Goal: Transaction & Acquisition: Book appointment/travel/reservation

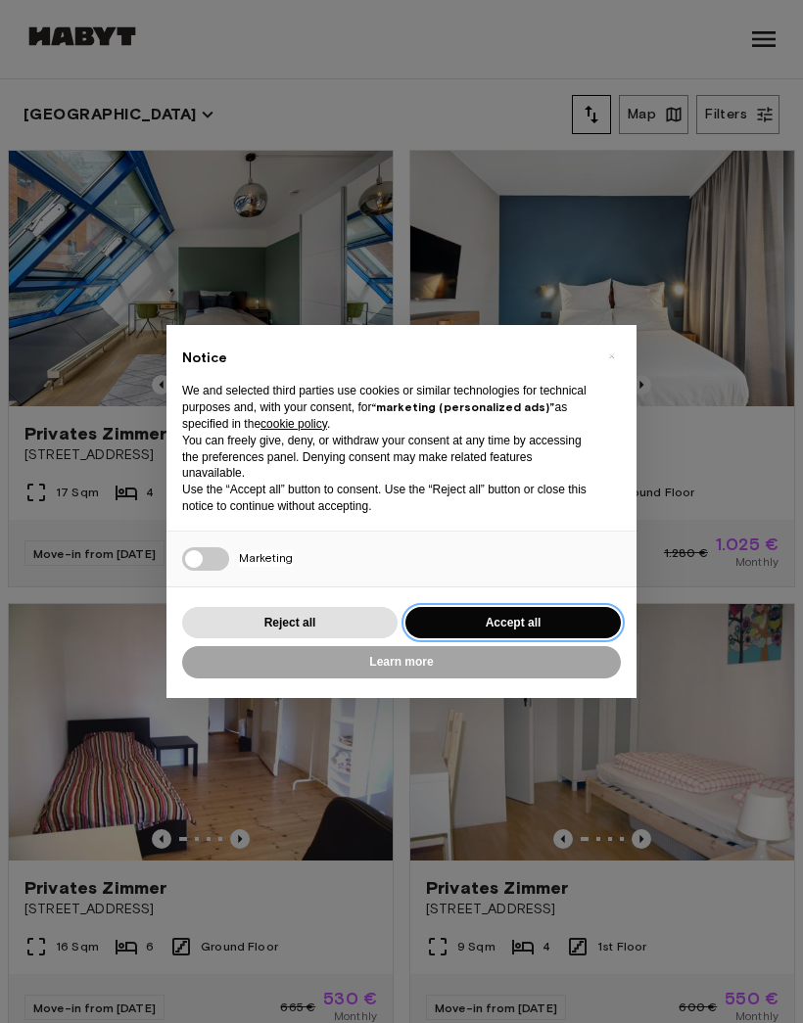
click at [554, 616] on button "Accept all" at bounding box center [512, 623] width 215 height 32
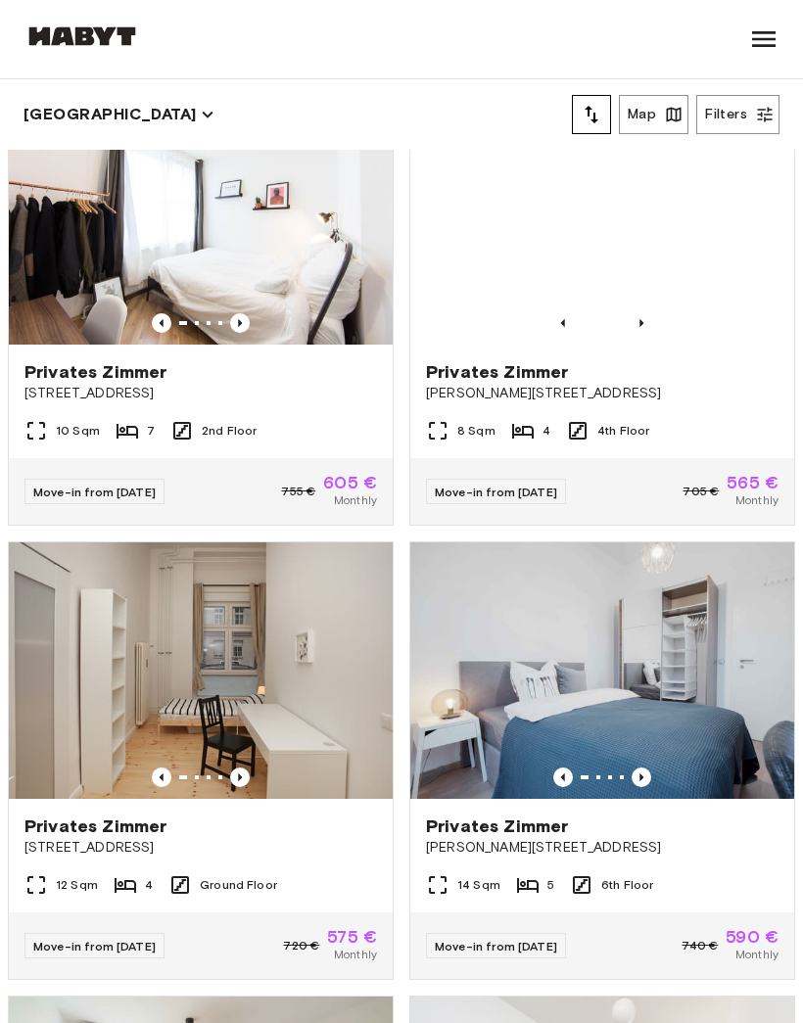
scroll to position [5508, 0]
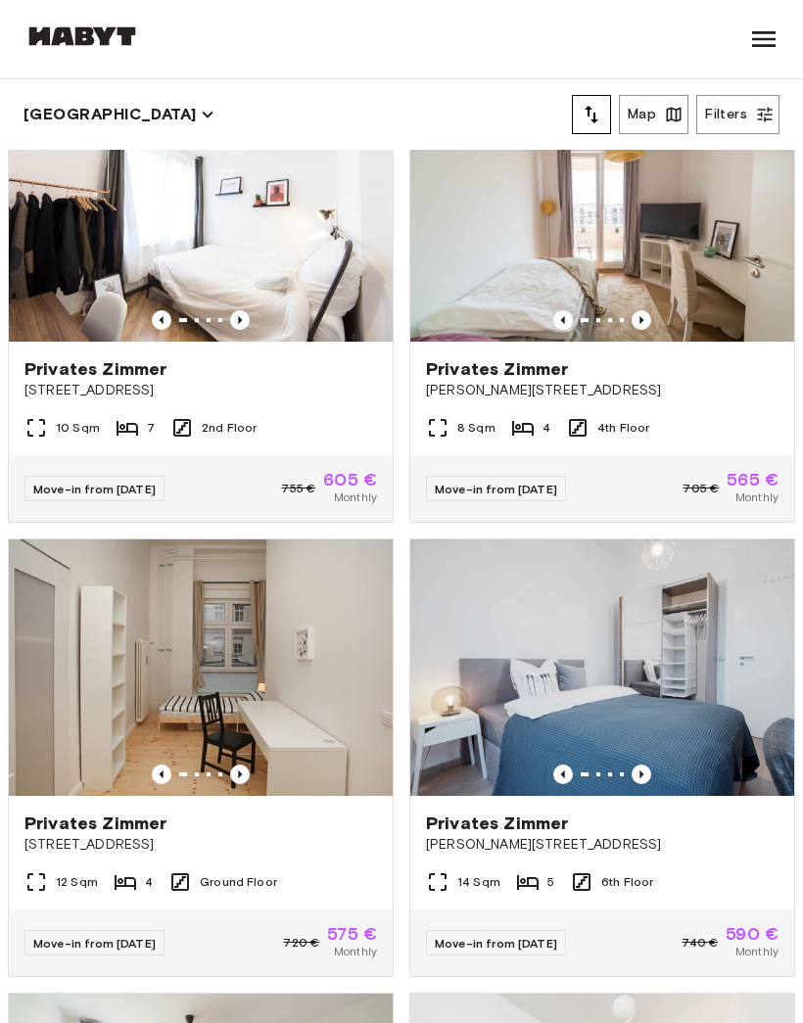
click at [627, 695] on img at bounding box center [602, 667] width 384 height 256
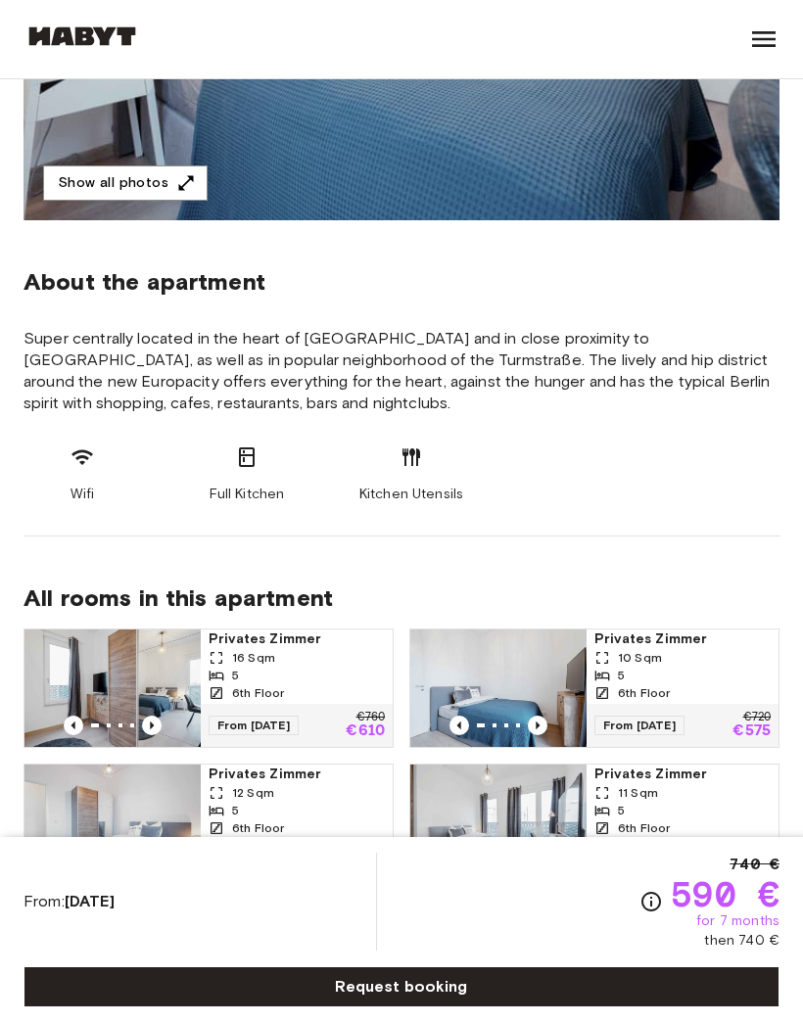
scroll to position [535, 0]
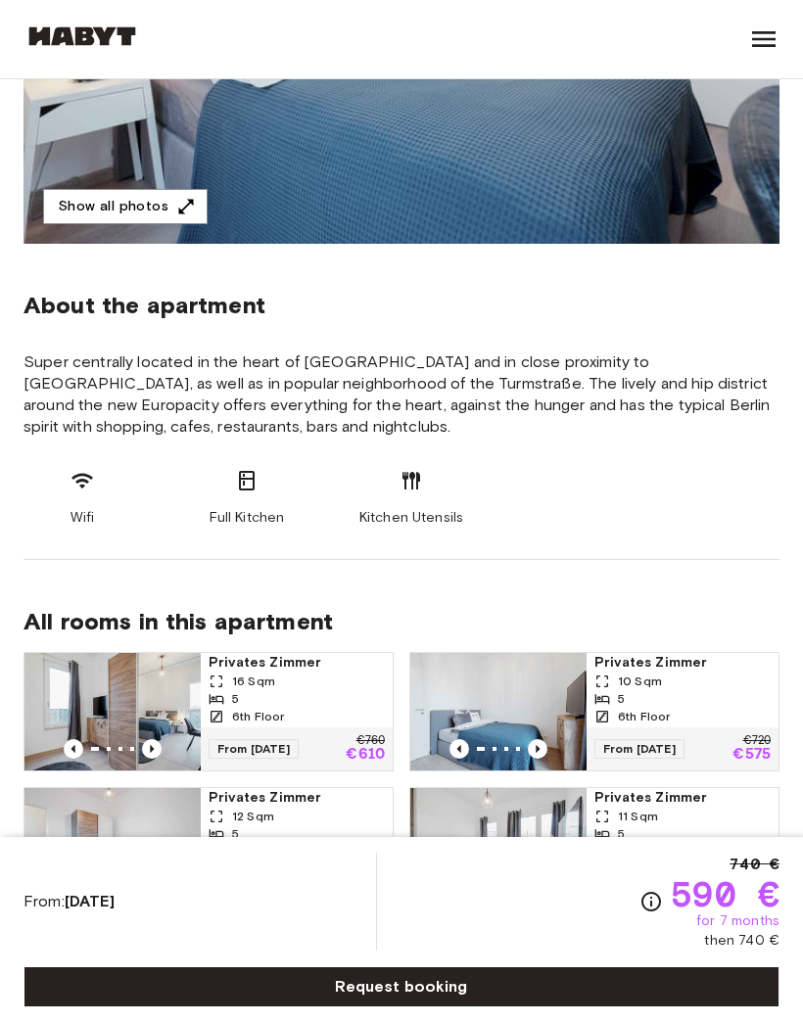
click at [465, 454] on section "About the apartment Super centrally located in the heart of [GEOGRAPHIC_DATA] a…" at bounding box center [401, 402] width 756 height 316
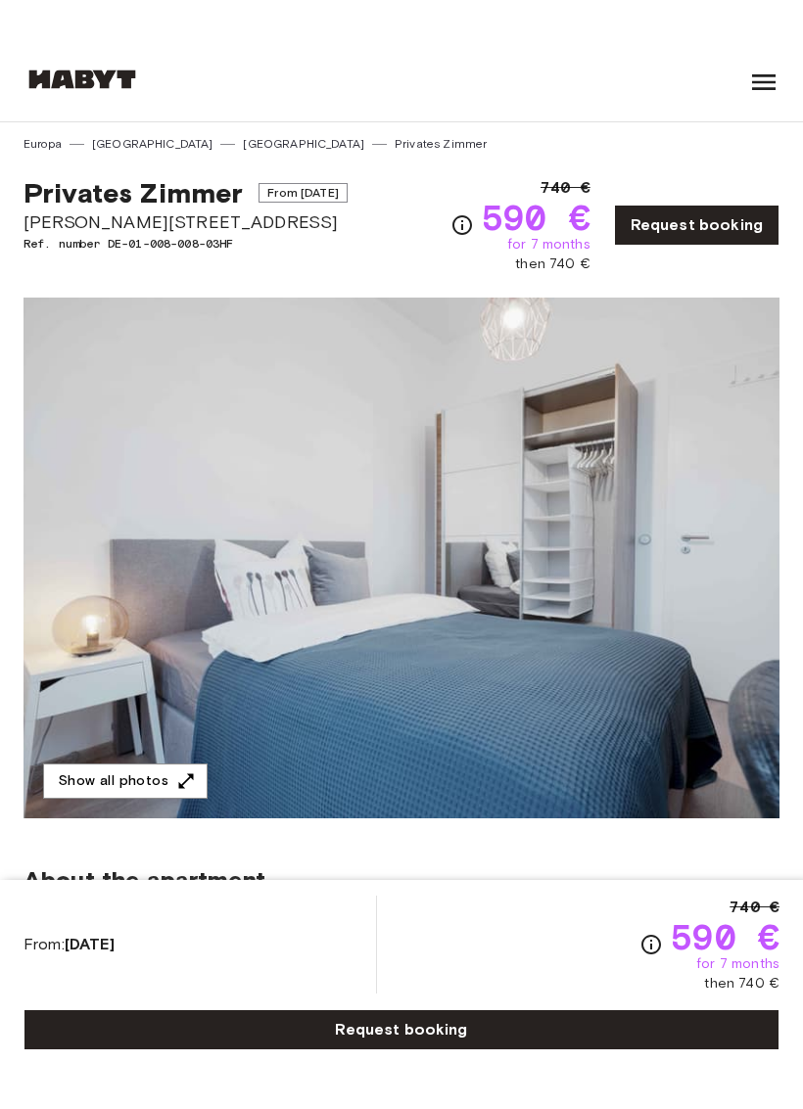
scroll to position [24, 0]
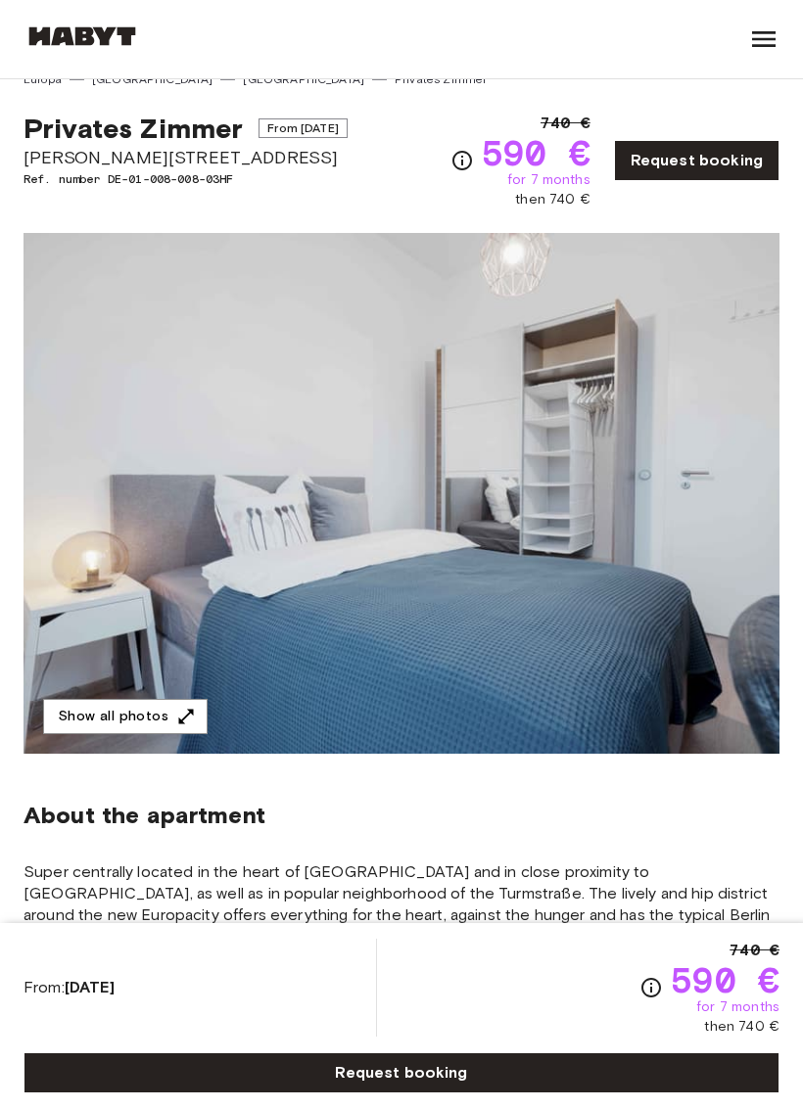
click at [686, 390] on img at bounding box center [401, 493] width 756 height 521
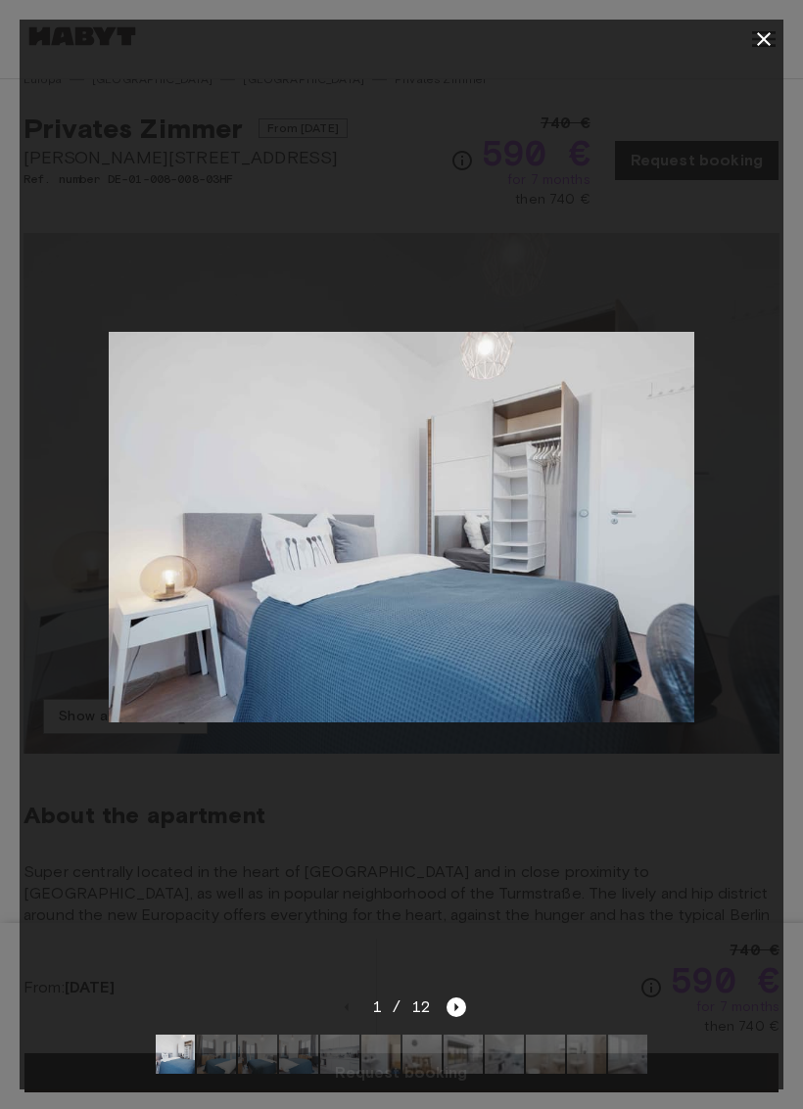
click at [655, 390] on img at bounding box center [401, 527] width 585 height 391
click at [616, 420] on img at bounding box center [401, 527] width 585 height 391
click at [487, 369] on img at bounding box center [401, 527] width 585 height 391
click at [683, 311] on div at bounding box center [402, 527] width 764 height 937
click at [755, 65] on div at bounding box center [402, 527] width 764 height 937
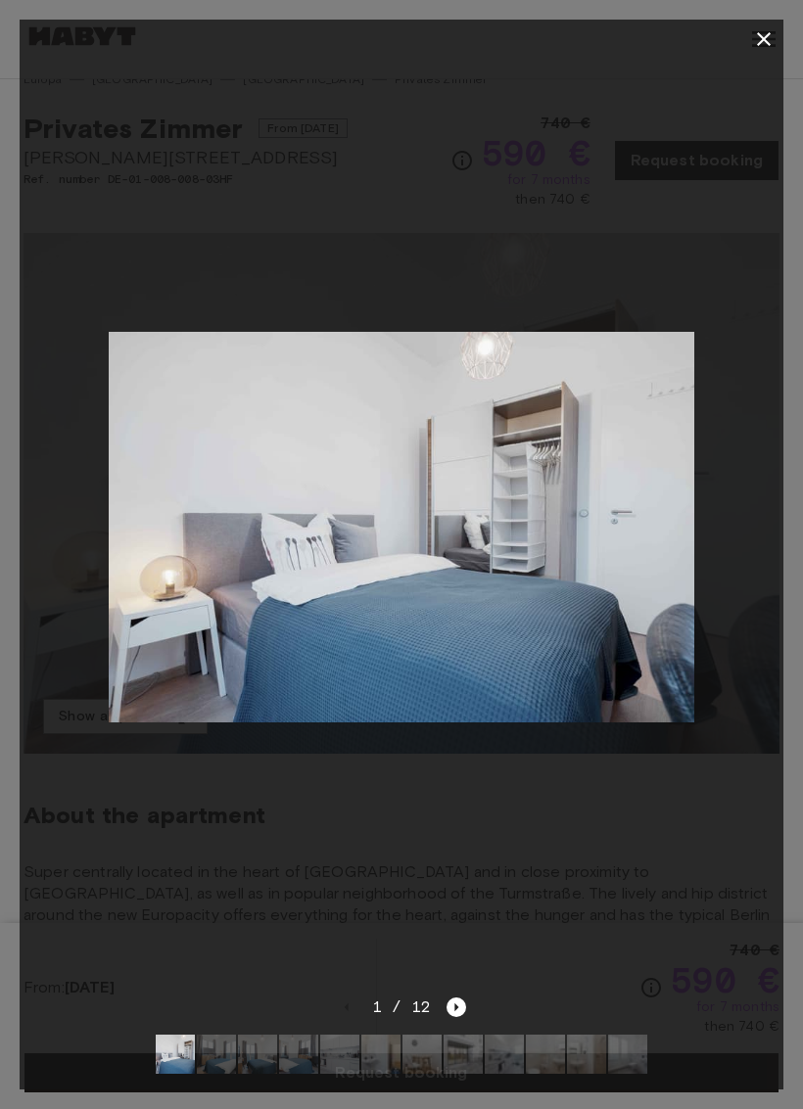
click at [759, 72] on div at bounding box center [402, 527] width 764 height 937
click at [753, 59] on div at bounding box center [402, 527] width 764 height 937
click at [750, 62] on div at bounding box center [402, 527] width 764 height 937
click at [461, 1000] on icon "Next image" at bounding box center [456, 1008] width 20 height 20
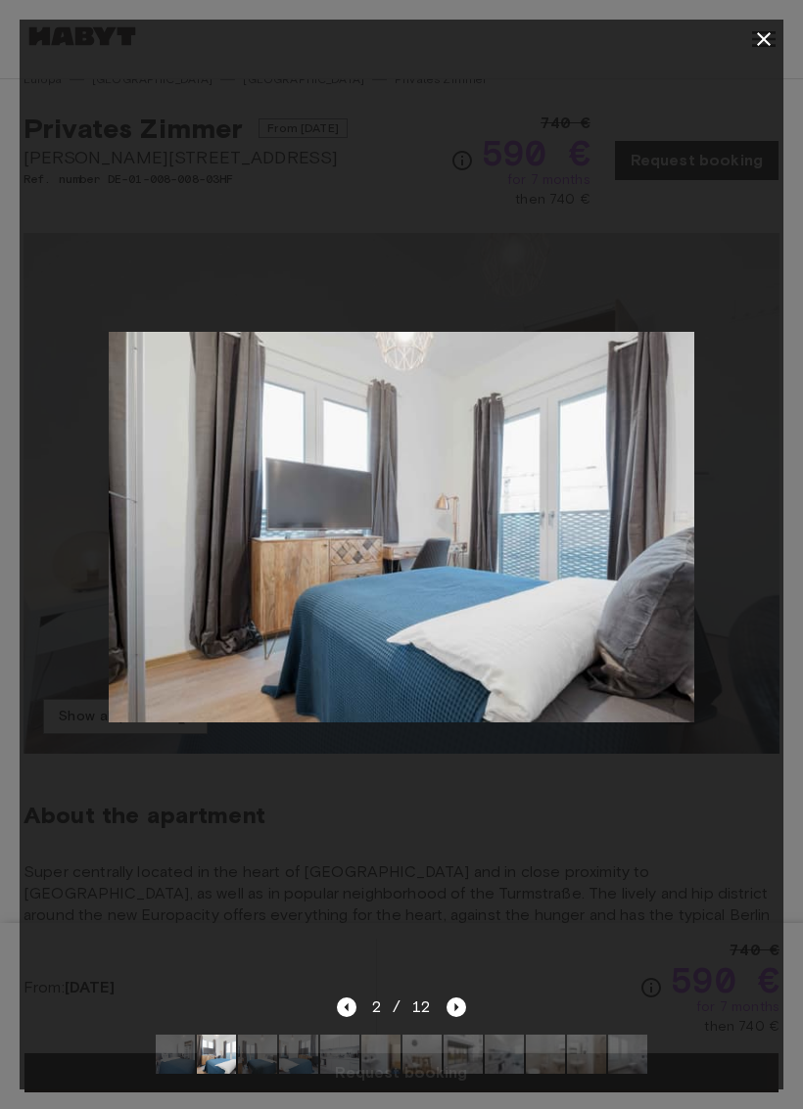
click at [464, 1000] on icon "Next image" at bounding box center [456, 1008] width 20 height 20
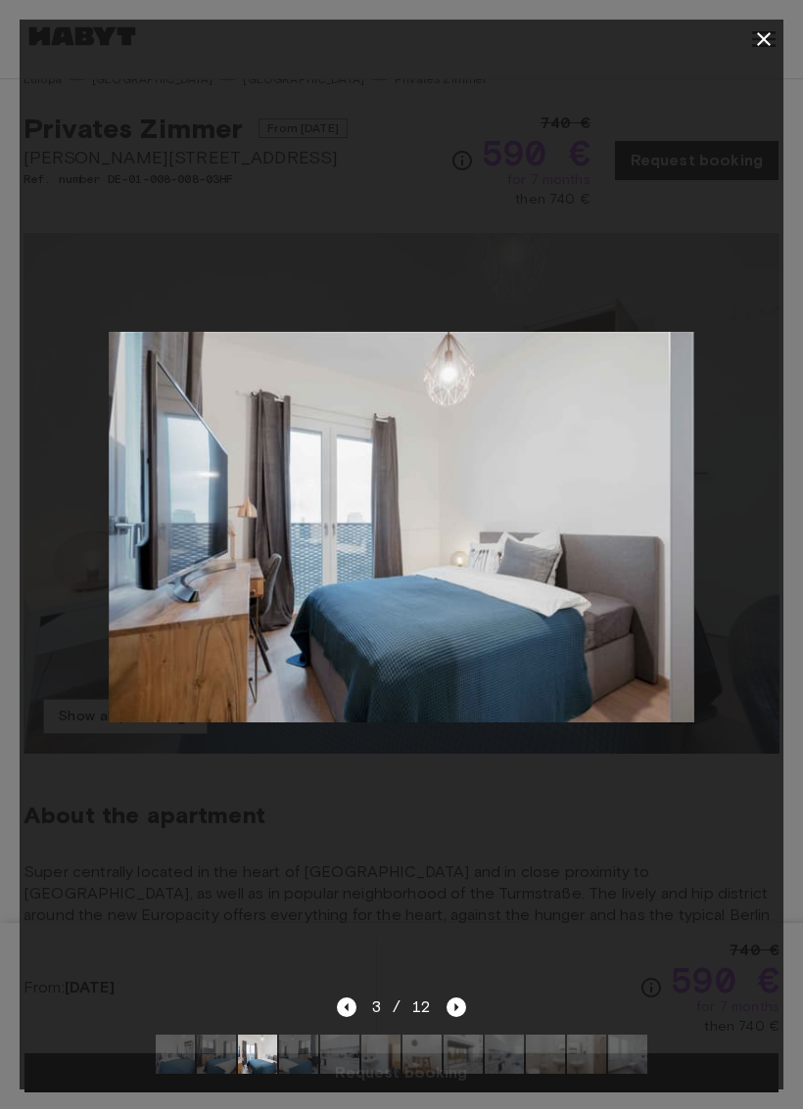
click at [463, 998] on icon "Next image" at bounding box center [456, 1008] width 20 height 20
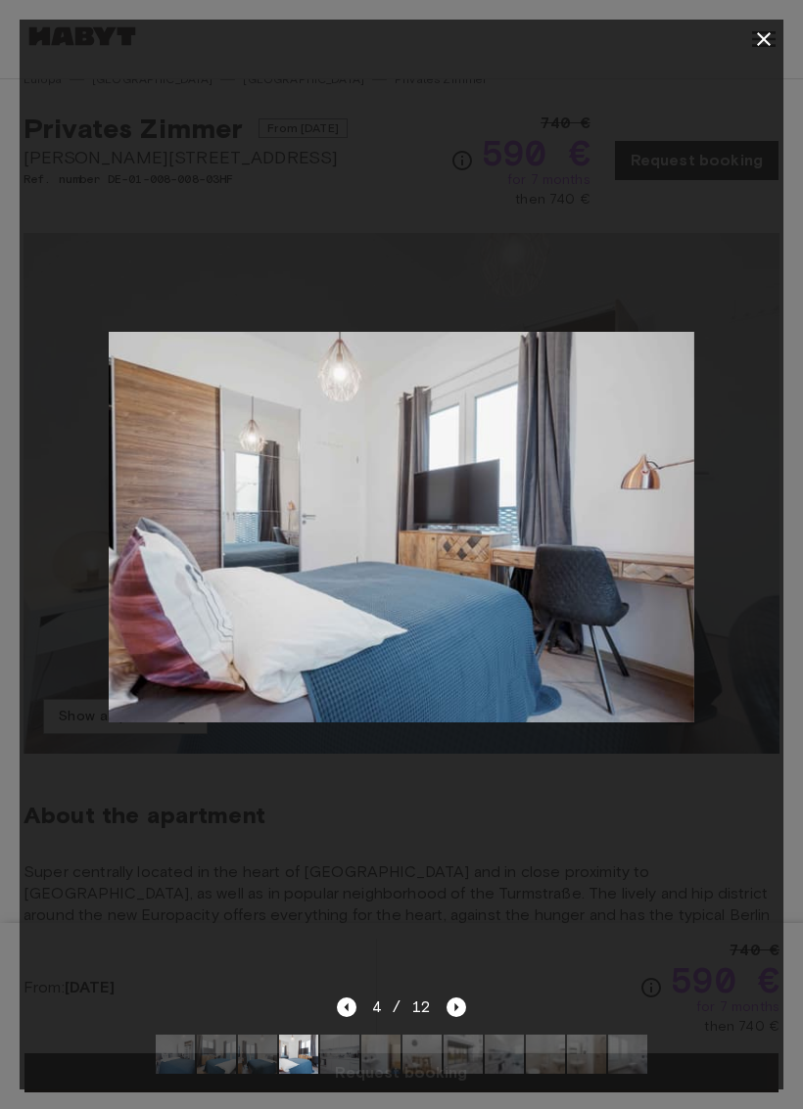
click at [379, 546] on img at bounding box center [401, 527] width 585 height 391
click at [460, 989] on div at bounding box center [402, 527] width 764 height 937
click at [465, 1001] on icon "Next image" at bounding box center [456, 1008] width 20 height 20
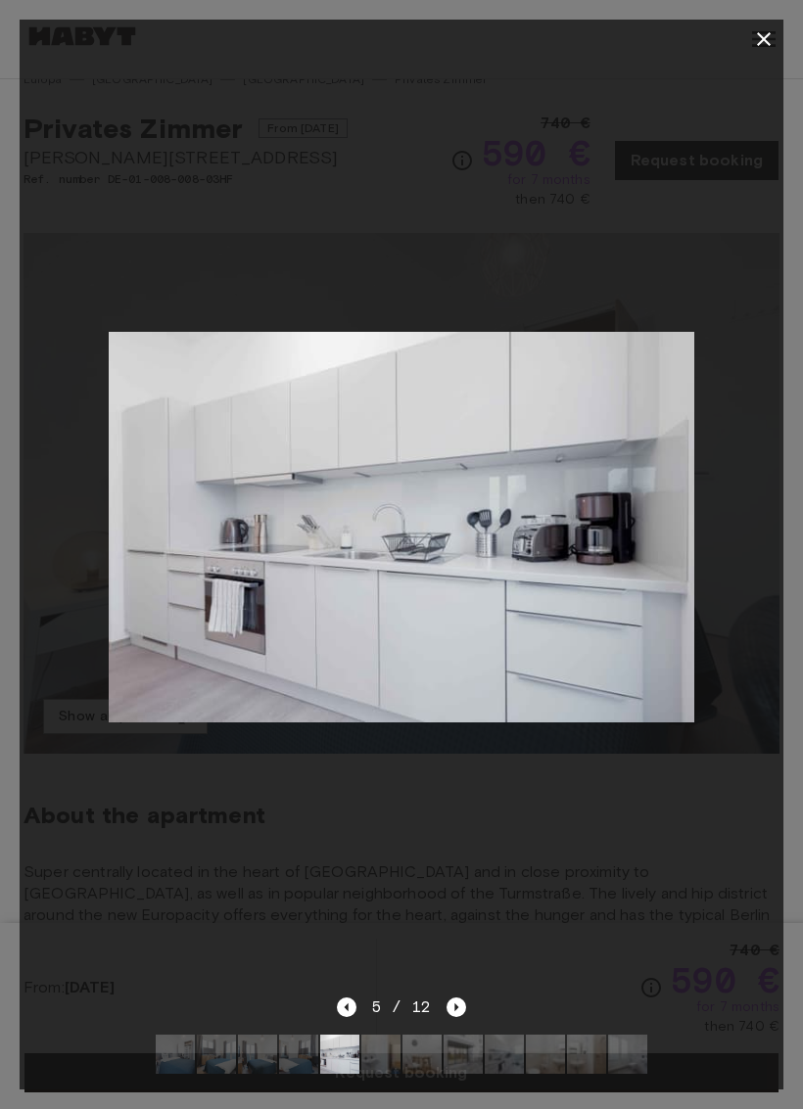
click at [471, 1001] on div "5 / 12" at bounding box center [402, 1043] width 764 height 94
click at [485, 991] on div at bounding box center [402, 527] width 764 height 937
click at [475, 1001] on div "5 / 12" at bounding box center [402, 1043] width 764 height 94
click at [475, 1004] on div "5 / 12" at bounding box center [402, 1043] width 764 height 94
click at [479, 1001] on div "5 / 12" at bounding box center [402, 1043] width 764 height 94
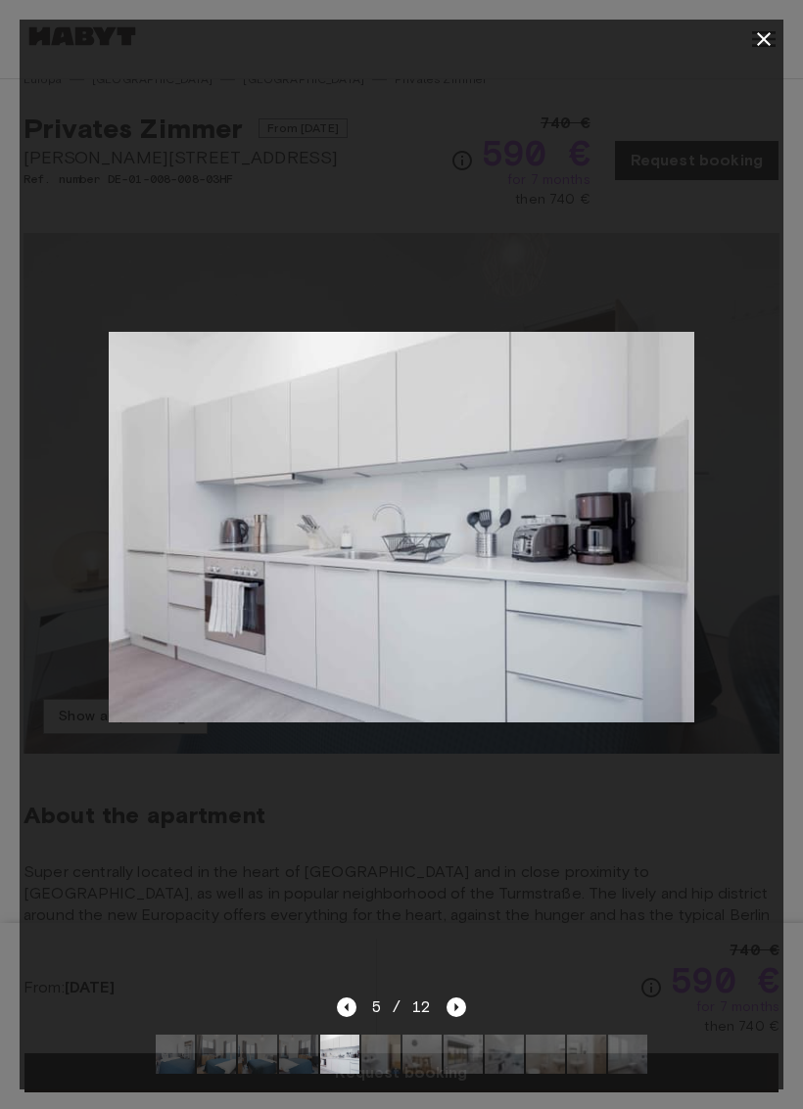
click at [467, 997] on div "5 / 12" at bounding box center [402, 1043] width 764 height 94
click at [467, 996] on div "5 / 12" at bounding box center [402, 1043] width 764 height 94
click at [460, 1012] on icon "Next image" at bounding box center [456, 1008] width 20 height 20
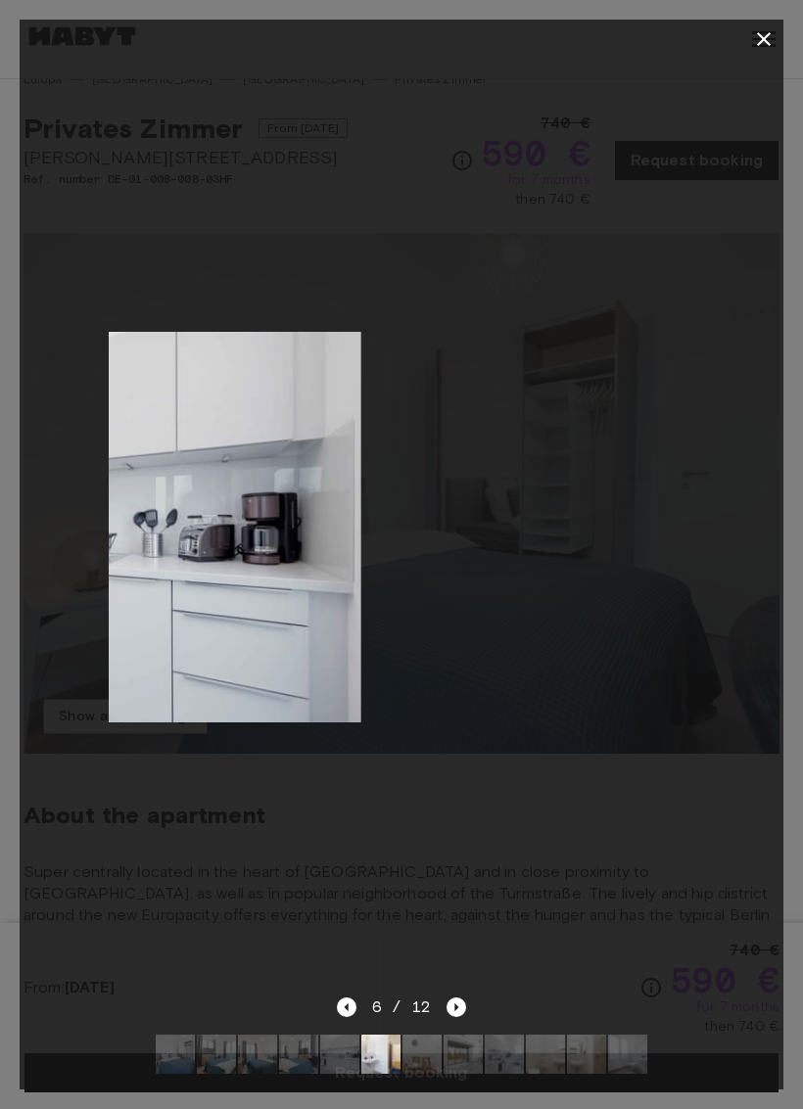
click at [460, 1011] on icon "Next image" at bounding box center [456, 1008] width 20 height 20
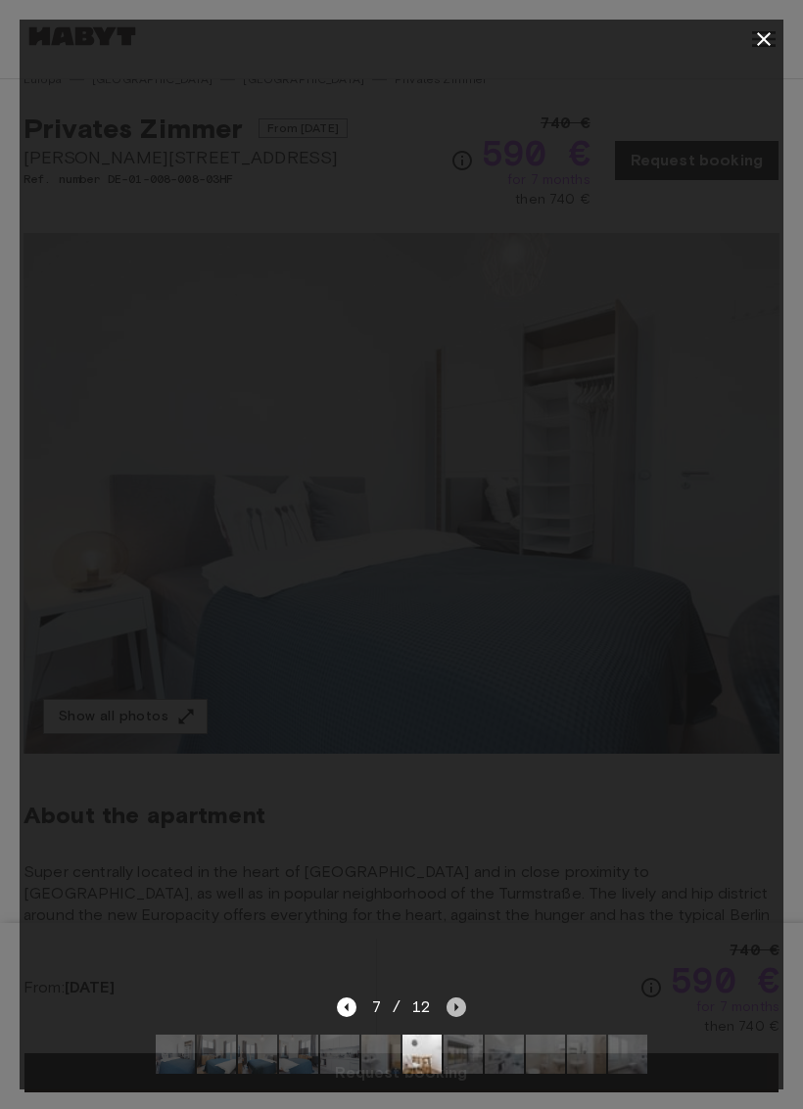
click at [461, 1006] on icon "Next image" at bounding box center [456, 1008] width 20 height 20
click at [465, 1000] on icon "Next image" at bounding box center [456, 1008] width 20 height 20
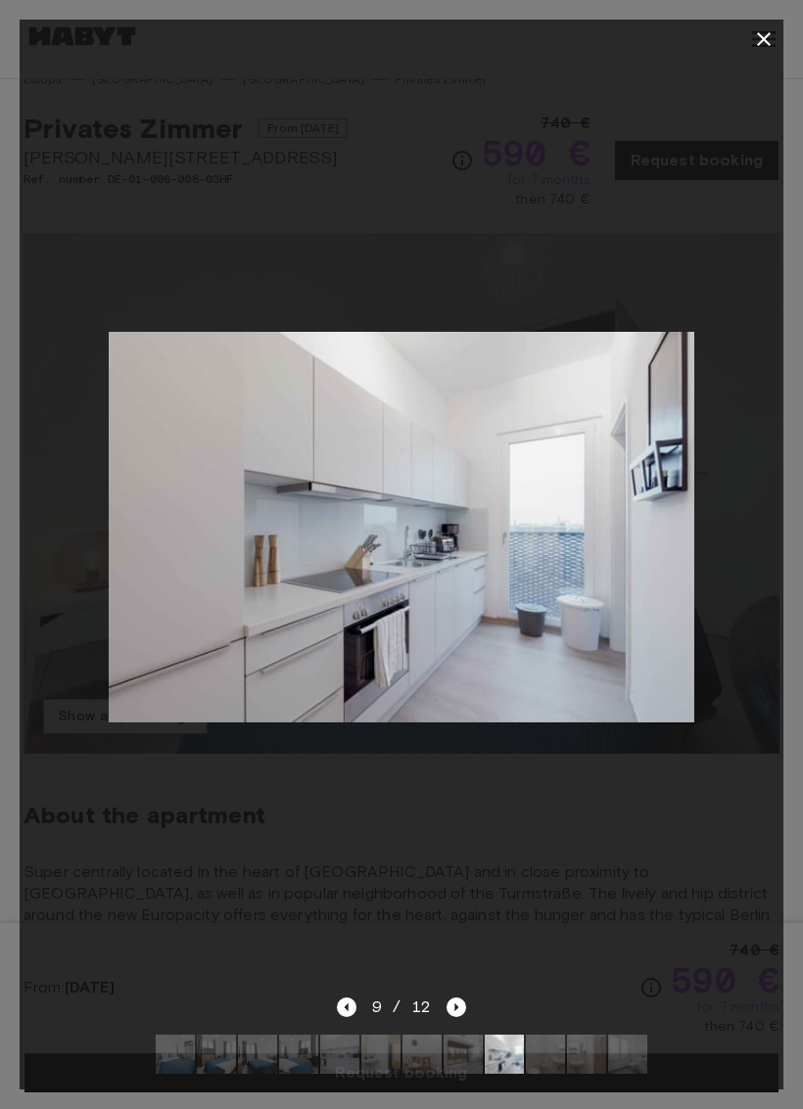
click at [476, 1002] on div "9 / 12" at bounding box center [402, 1043] width 764 height 94
click at [478, 1005] on div "9 / 12" at bounding box center [402, 1043] width 764 height 94
click at [468, 1000] on div "9 / 12" at bounding box center [402, 1043] width 764 height 94
click at [485, 993] on div at bounding box center [402, 527] width 764 height 937
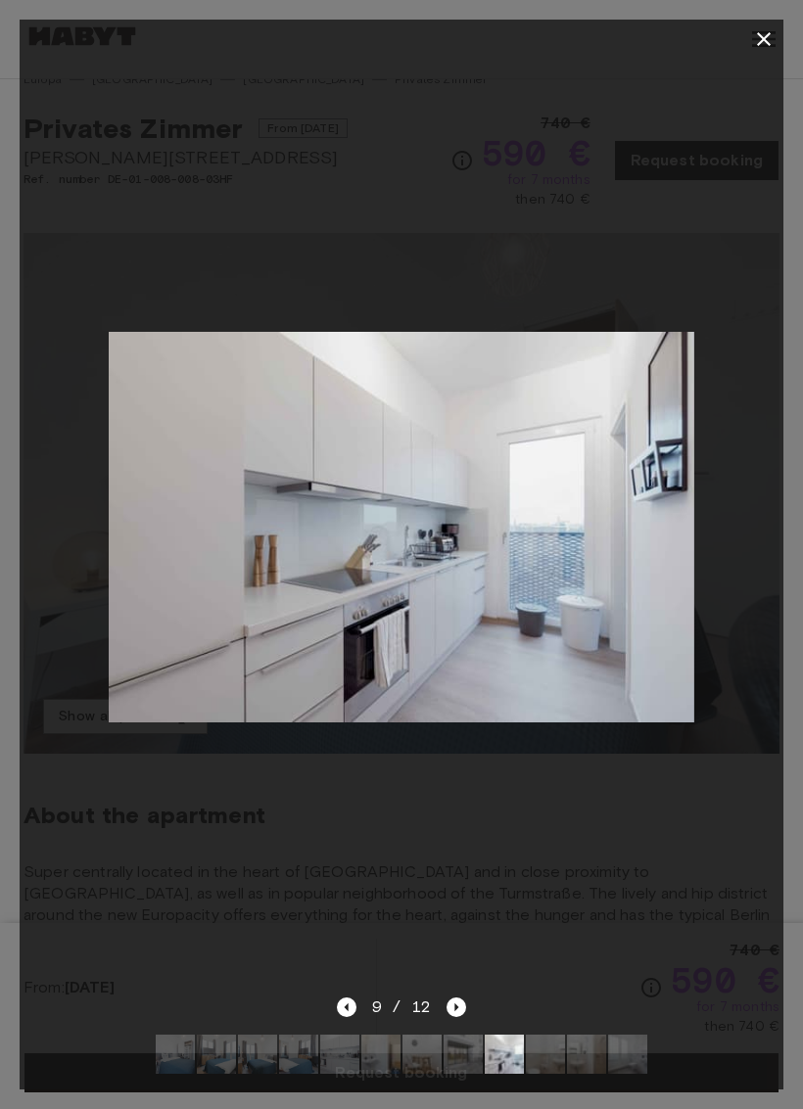
click at [462, 1001] on icon "Next image" at bounding box center [456, 1008] width 20 height 20
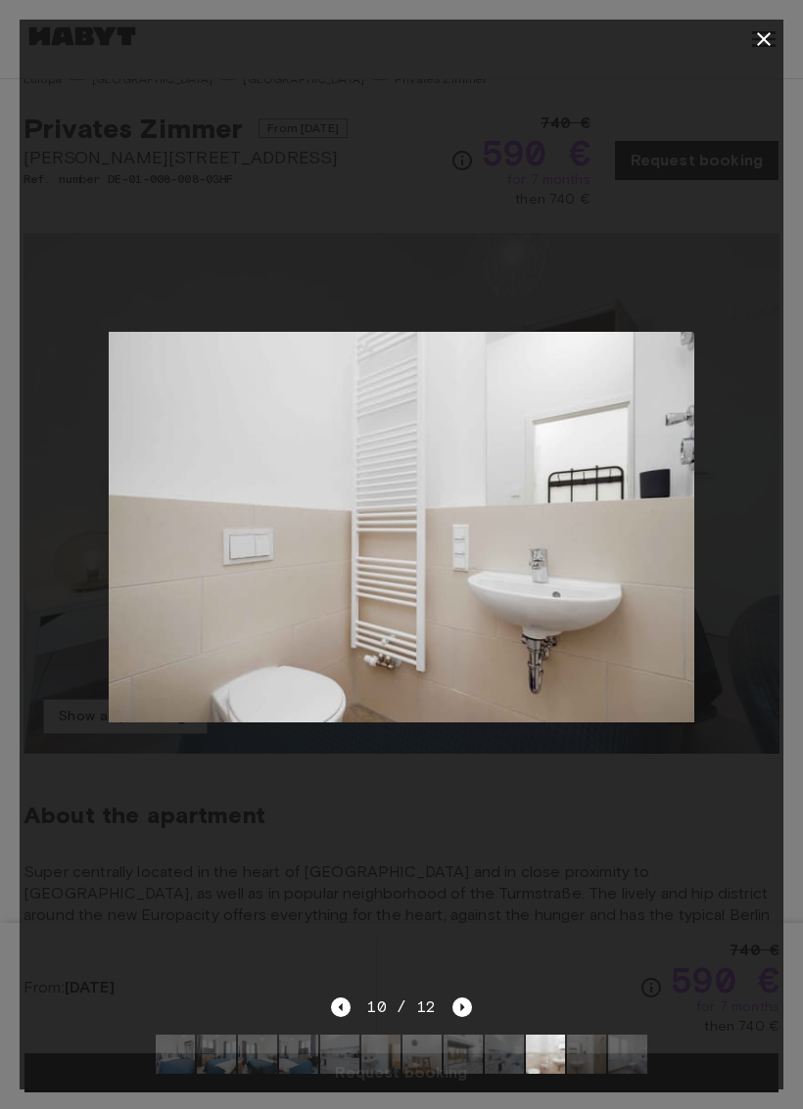
click at [468, 1001] on icon "Next image" at bounding box center [462, 1008] width 20 height 20
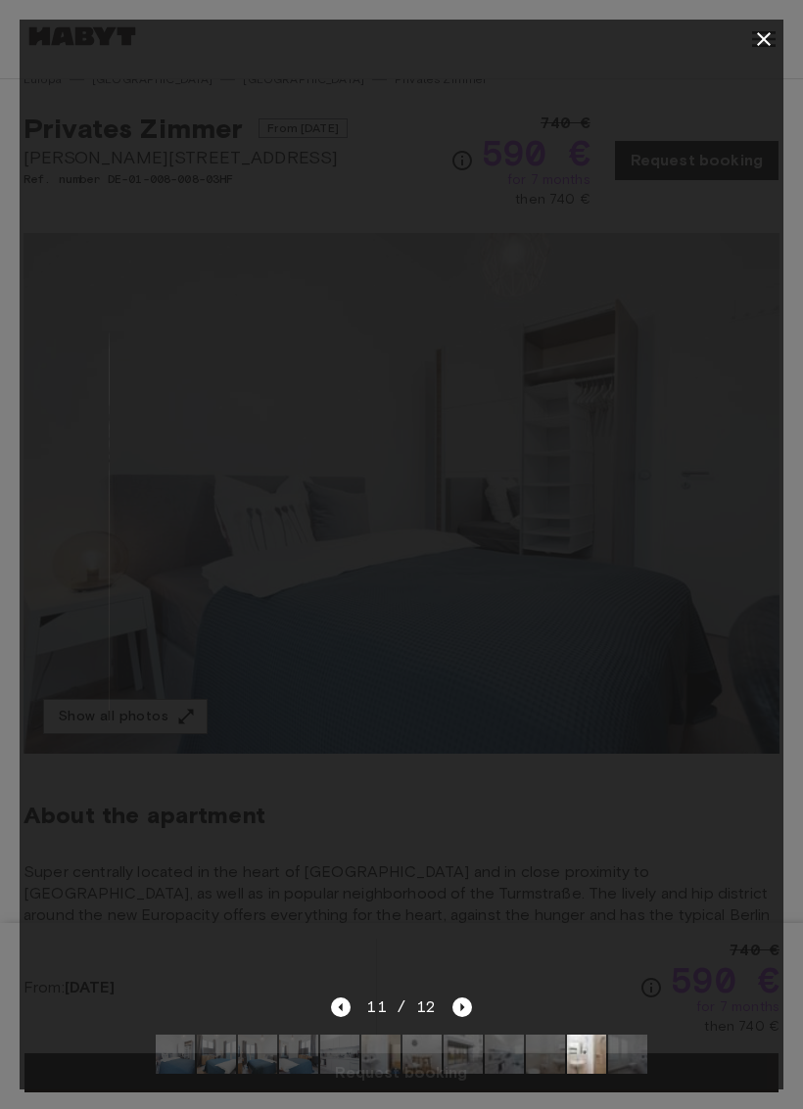
click at [470, 1004] on icon "Next image" at bounding box center [462, 1008] width 20 height 20
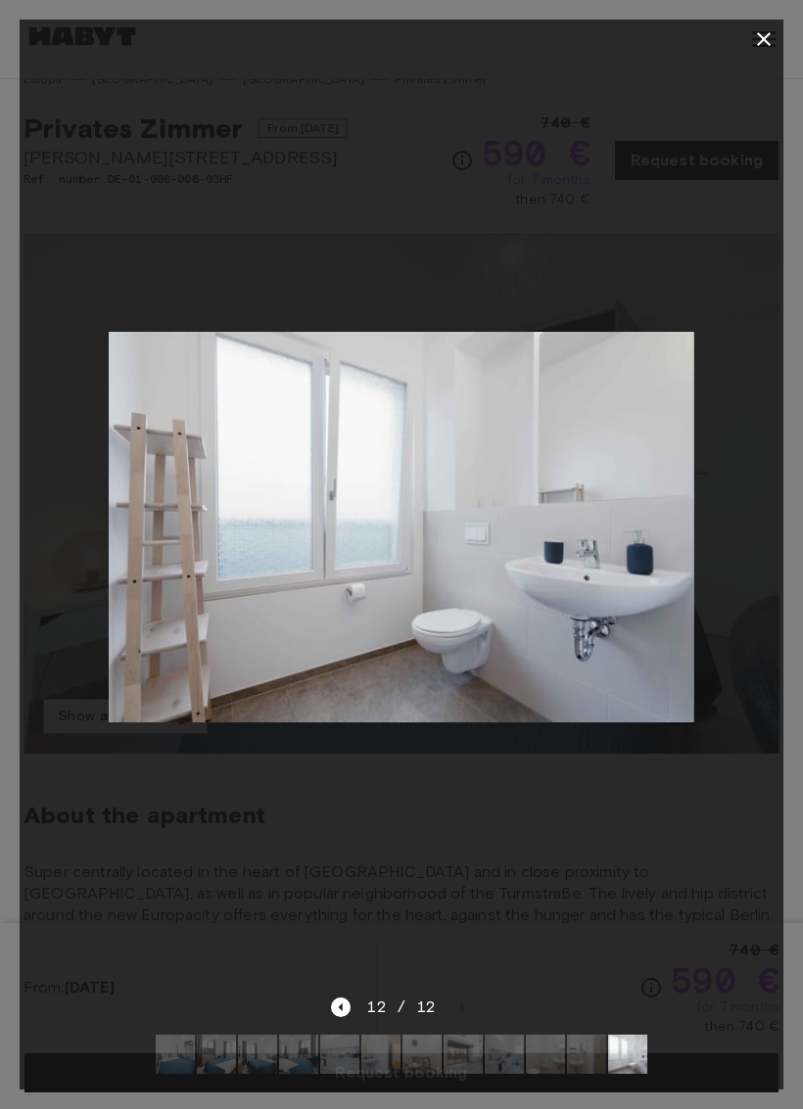
click at [474, 1008] on div "12 / 12" at bounding box center [402, 1043] width 764 height 94
click at [752, 53] on button "button" at bounding box center [763, 39] width 39 height 39
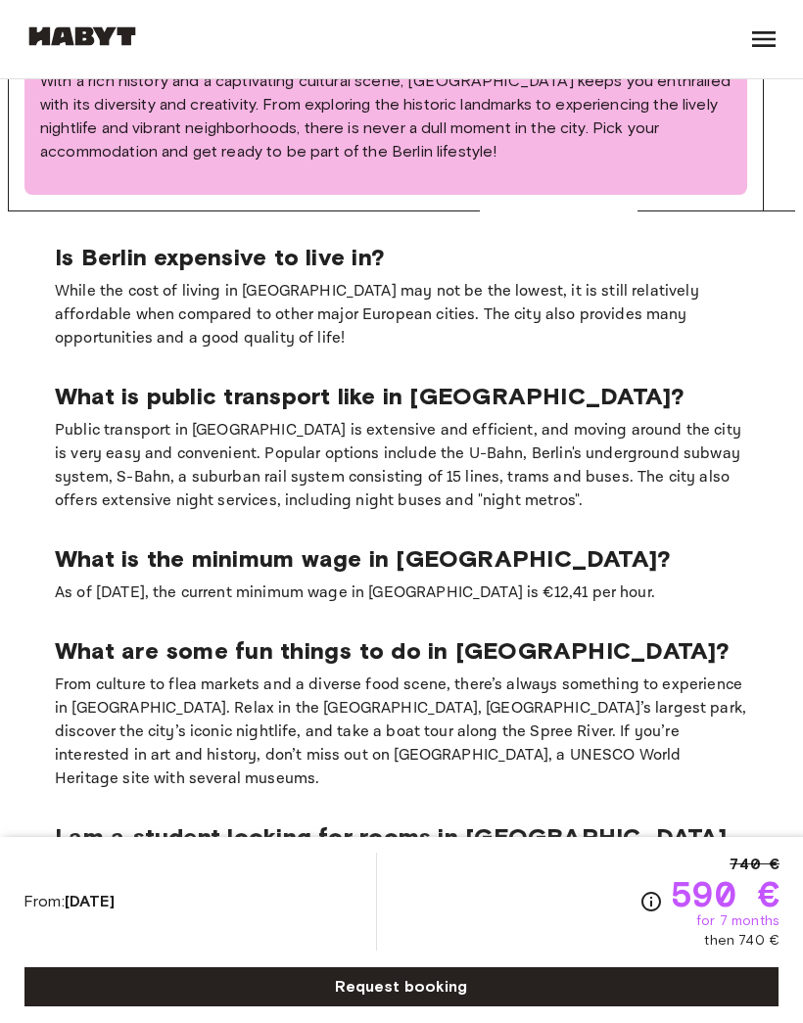
scroll to position [2887, 0]
